Goal: Task Accomplishment & Management: Complete application form

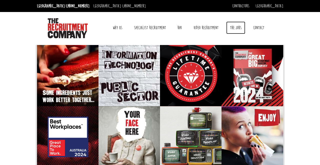
click at [237, 27] on link "The Jobs" at bounding box center [235, 28] width 19 height 13
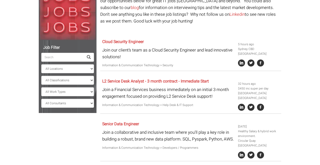
scroll to position [73, 0]
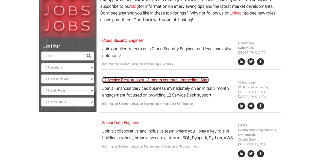
click at [180, 79] on link "L2 Service Desk Analyst - 3 month contract - Immediate Start" at bounding box center [155, 80] width 107 height 6
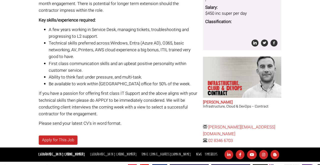
scroll to position [140, 0]
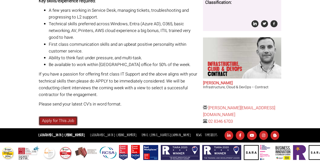
click at [61, 121] on link "Apply for This Job" at bounding box center [58, 120] width 39 height 9
